Goal: Task Accomplishment & Management: Manage account settings

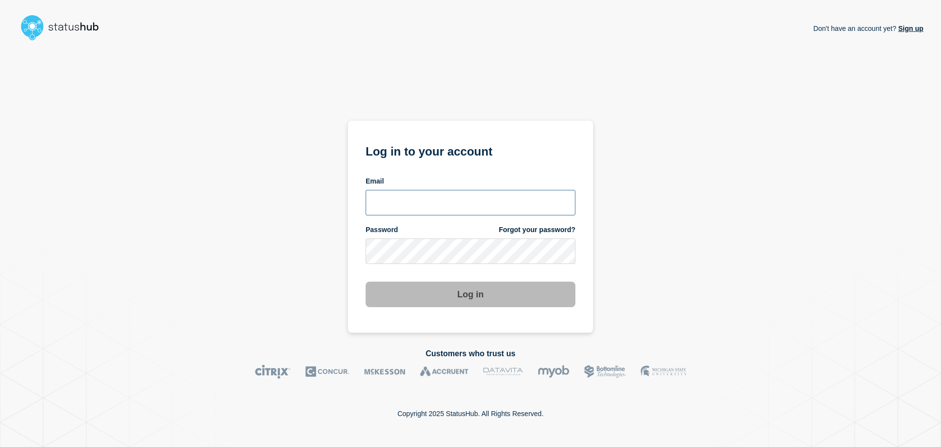
paste input "[EMAIL_ADDRESS][DOMAIN_NAME]"
type input "[EMAIL_ADDRESS][DOMAIN_NAME]"
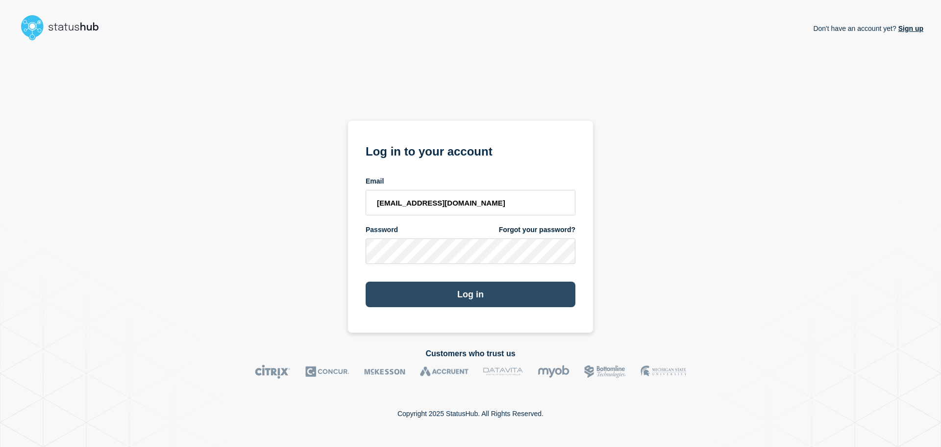
click at [457, 293] on button "Log in" at bounding box center [471, 293] width 210 height 25
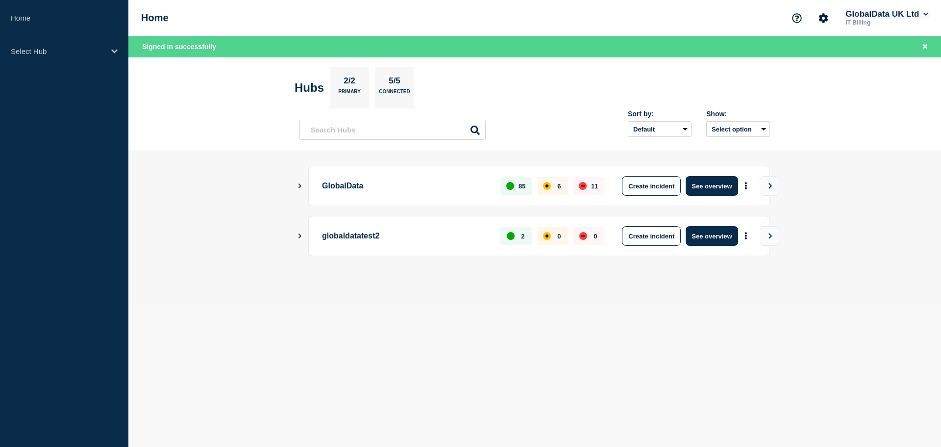
click at [923, 15] on icon at bounding box center [925, 14] width 5 height 6
click at [687, 20] on div "Home GlobalData UK Ltd IT Billing Account GlobalData UK Ltd User User settings …" at bounding box center [534, 18] width 813 height 36
click at [814, 20] on button "Account settings" at bounding box center [823, 18] width 21 height 21
click at [813, 83] on link "Billing" at bounding box center [807, 82] width 20 height 8
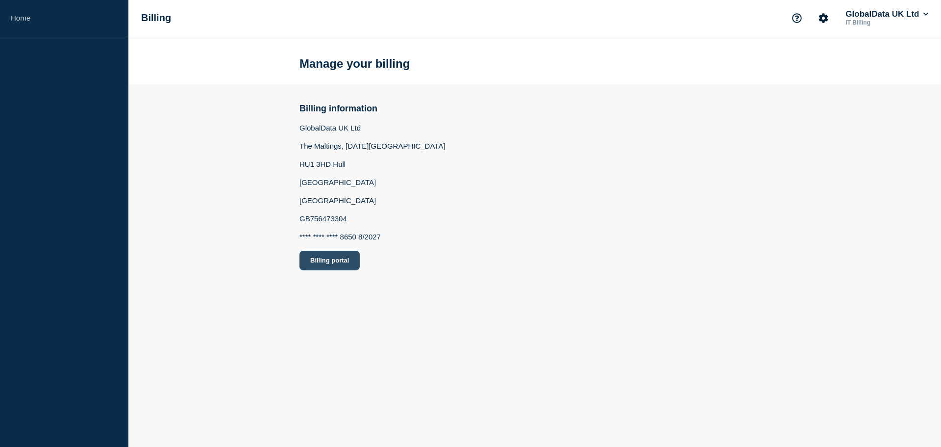
click at [316, 264] on button "Billing portal" at bounding box center [329, 260] width 60 height 20
